Goal: Navigation & Orientation: Find specific page/section

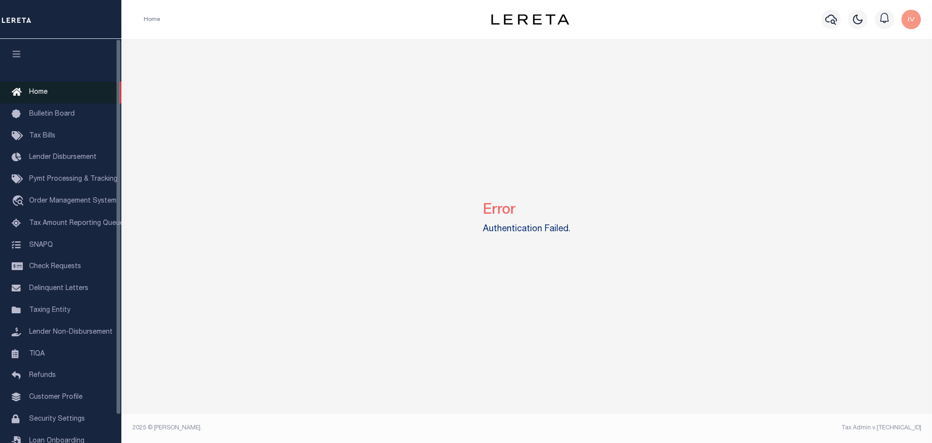
click at [56, 94] on link "Home" at bounding box center [60, 93] width 121 height 22
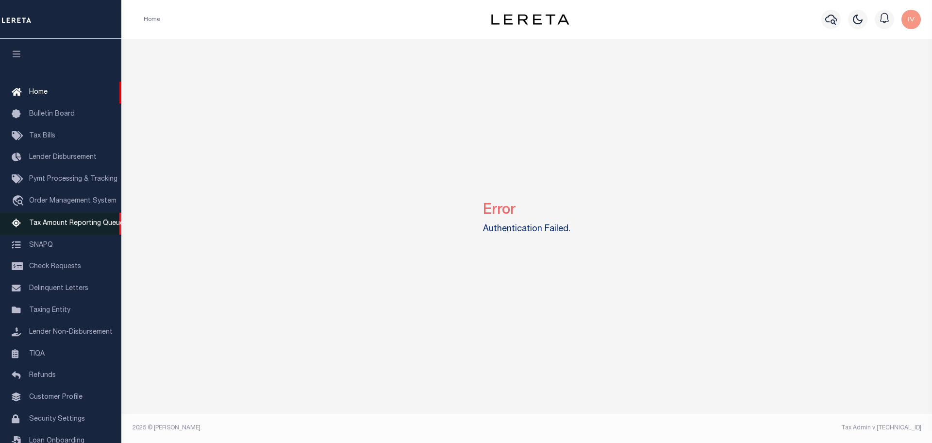
click at [51, 231] on link "Tax Amount Reporting Queue" at bounding box center [60, 224] width 121 height 22
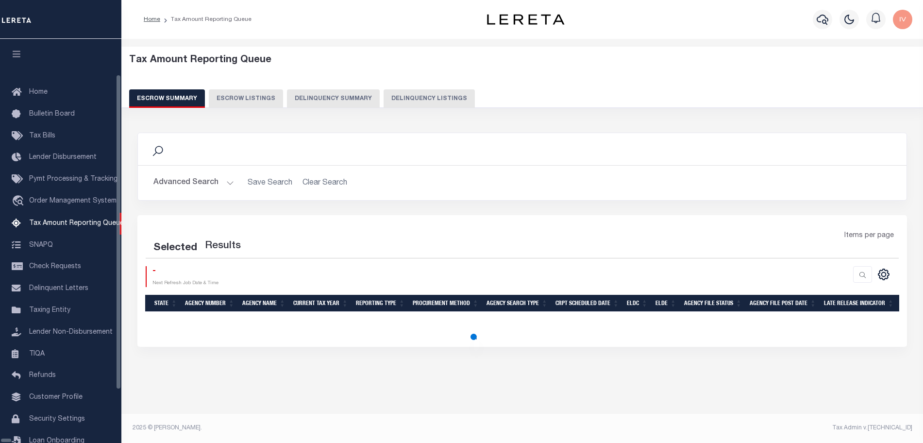
select select "100"
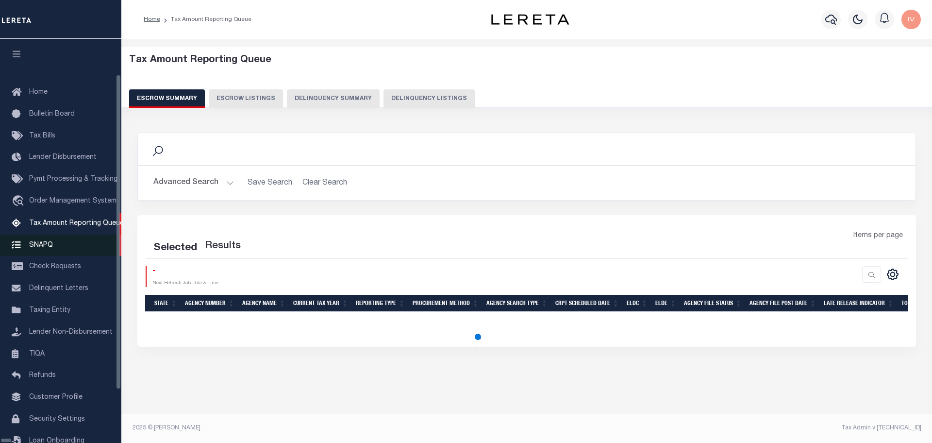
select select "100"
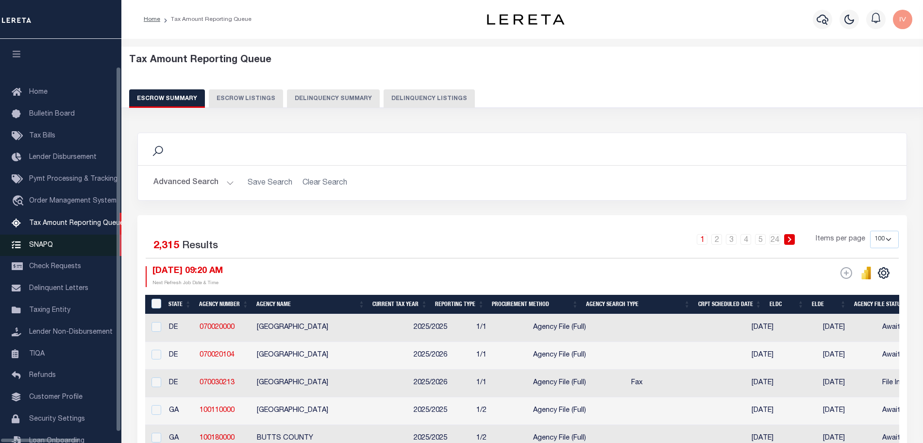
scroll to position [30, 0]
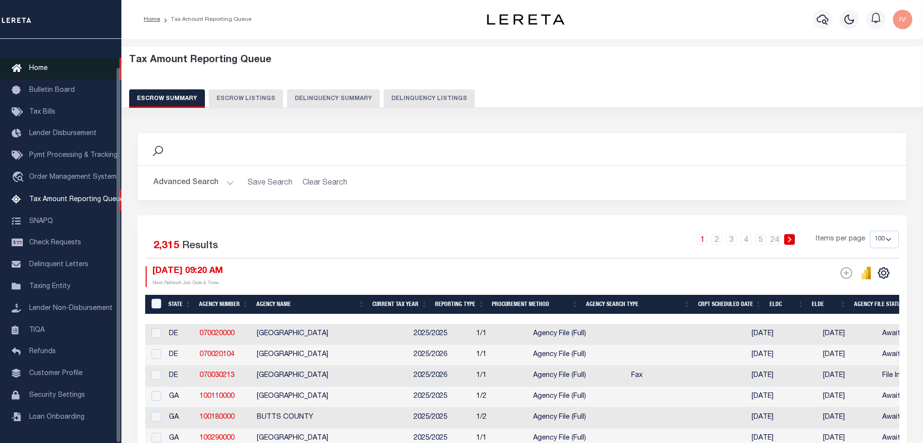
click at [52, 59] on link "Home" at bounding box center [60, 69] width 121 height 22
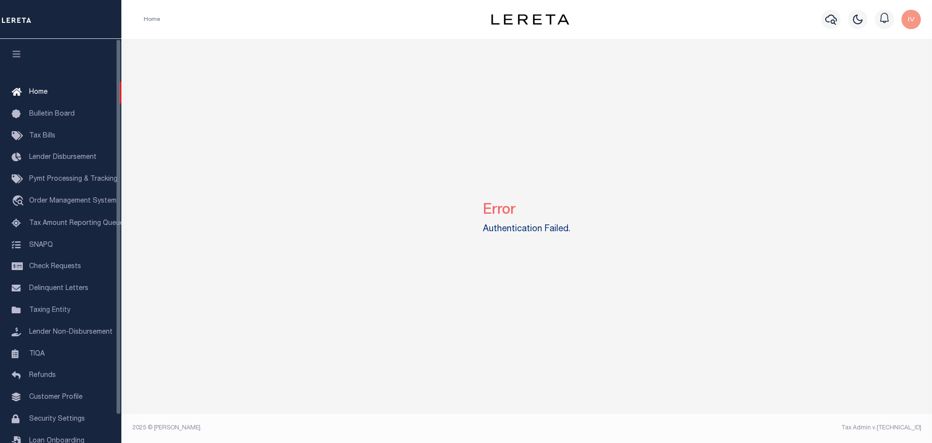
click at [374, 242] on div "Error Authentication Failed." at bounding box center [527, 216] width 804 height 354
click at [915, 20] on img "button" at bounding box center [911, 19] width 19 height 19
click at [434, 72] on div "Error Authentication Failed." at bounding box center [527, 216] width 804 height 354
click at [80, 112] on link "Bulletin Board" at bounding box center [60, 114] width 121 height 22
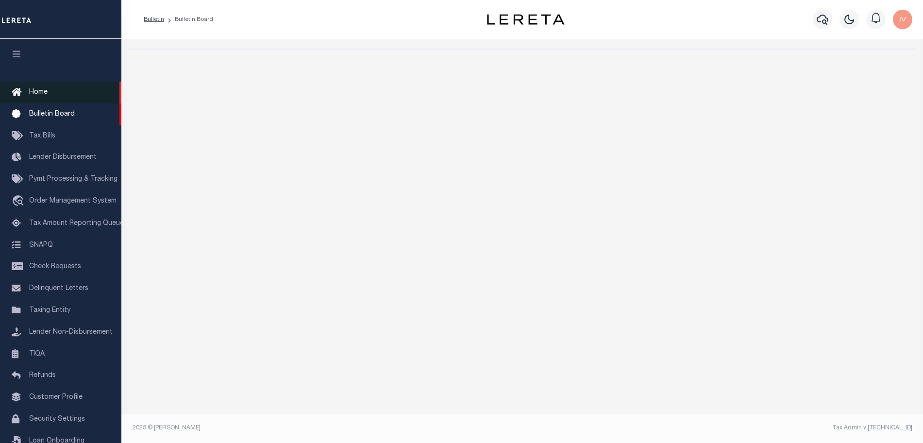
select select "50"
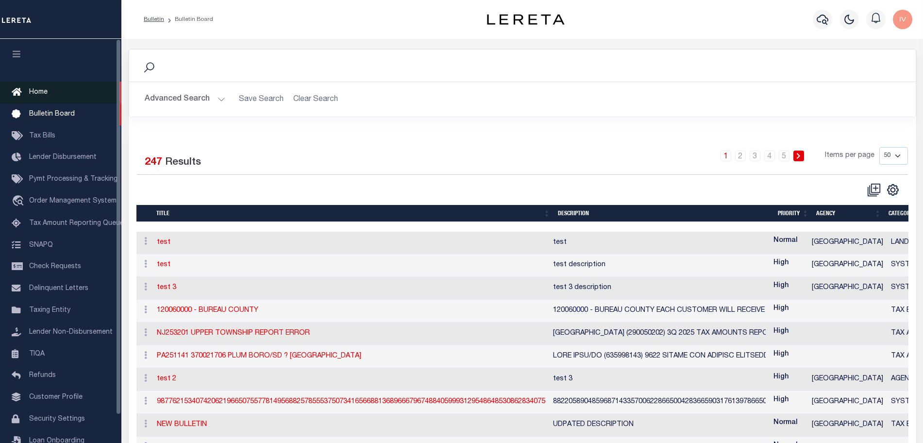
click at [71, 84] on link "Home" at bounding box center [60, 93] width 121 height 22
